Goal: Use online tool/utility: Use online tool/utility

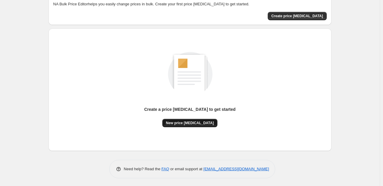
scroll to position [37, 0]
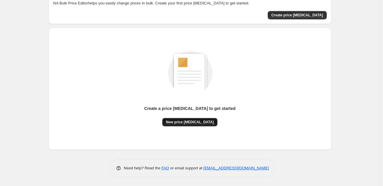
click at [191, 120] on span "New price [MEDICAL_DATA]" at bounding box center [190, 122] width 48 height 5
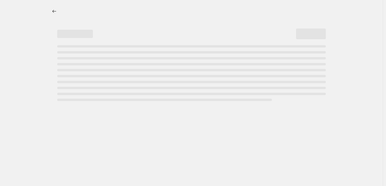
select select "percentage"
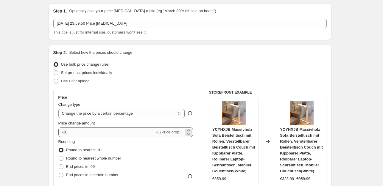
scroll to position [30, 0]
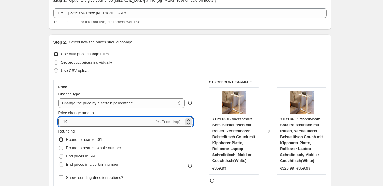
click at [80, 124] on input "-10" at bounding box center [106, 122] width 96 height 10
type input "-1"
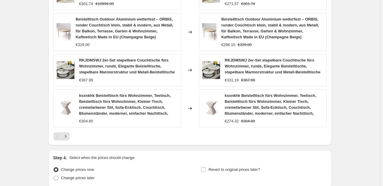
scroll to position [466, 0]
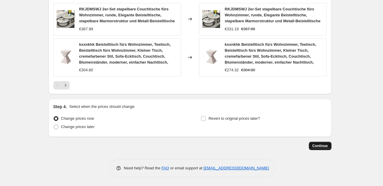
type input "-35"
click at [324, 144] on span "Continue" at bounding box center [319, 146] width 15 height 5
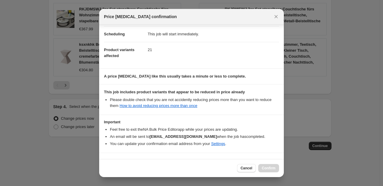
scroll to position [64, 0]
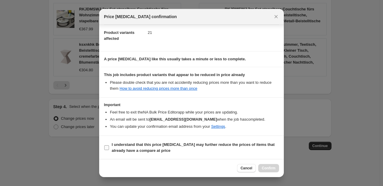
click at [105, 149] on input "I understand that this price [MEDICAL_DATA] may further reduce the prices of it…" at bounding box center [106, 148] width 5 height 5
checkbox input "true"
click at [266, 172] on button "Confirm" at bounding box center [268, 168] width 21 height 8
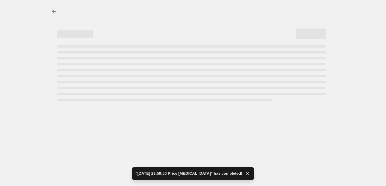
select select "percentage"
